Goal: Transaction & Acquisition: Purchase product/service

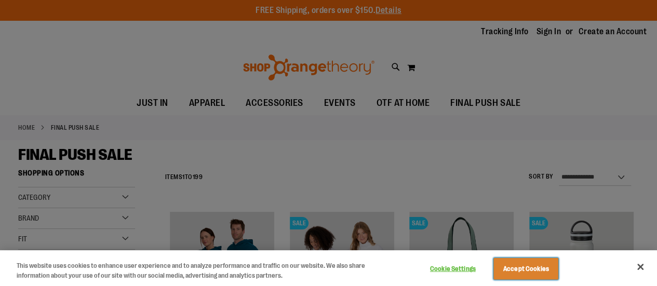
click at [551, 270] on button "Accept Cookies" at bounding box center [525, 269] width 65 height 22
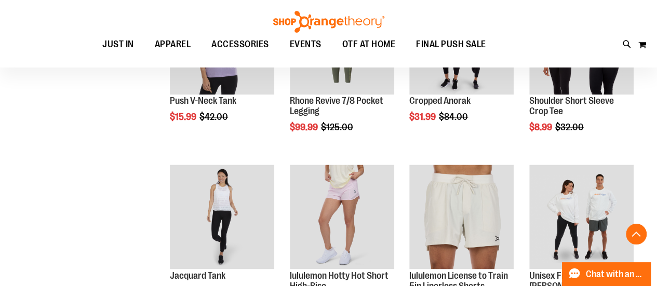
scroll to position [753, 0]
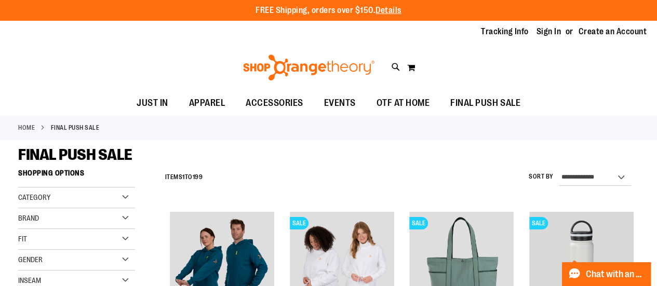
scroll to position [120, 0]
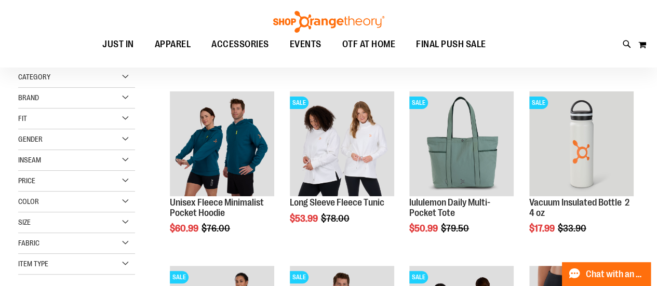
click at [37, 95] on span "Brand" at bounding box center [28, 97] width 21 height 8
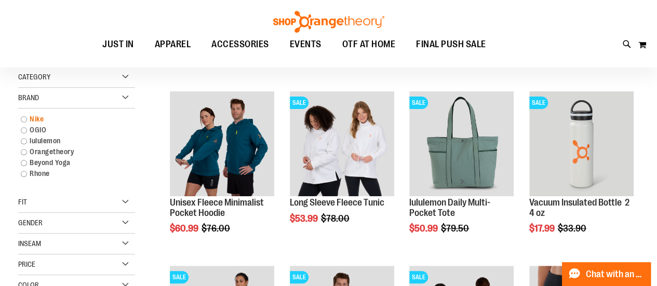
click at [34, 121] on link "Nike" at bounding box center [72, 119] width 112 height 11
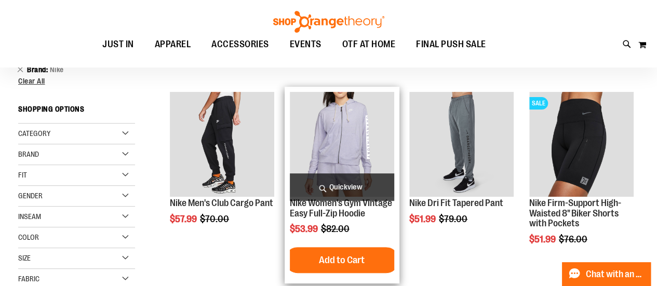
scroll to position [119, 0]
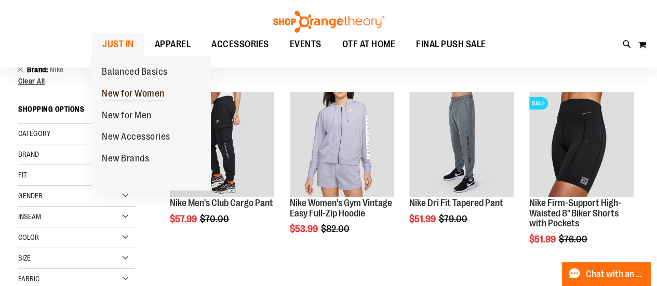
click at [126, 92] on span "New for Women" at bounding box center [133, 94] width 63 height 13
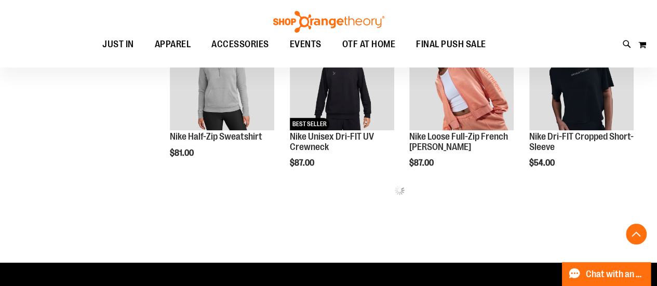
scroll to position [473, 0]
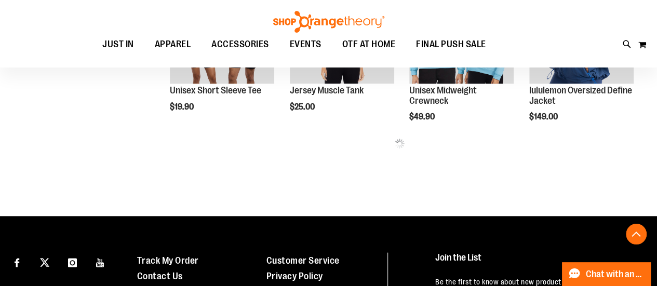
scroll to position [1053, 0]
